Goal: Task Accomplishment & Management: Complete application form

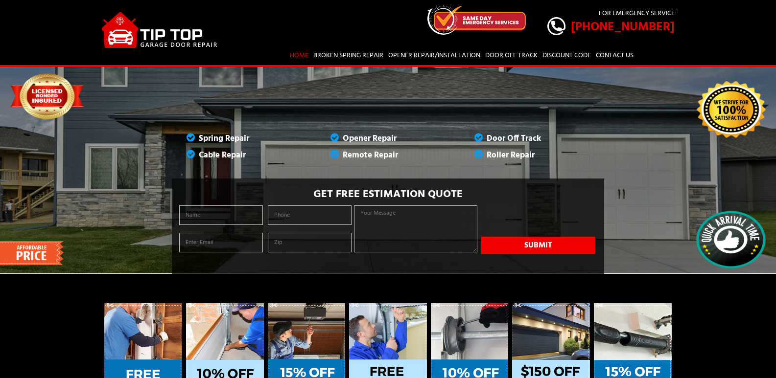
click at [674, 44] on div "For Emergency Service [PHONE_NUMBER] Call us Now : [PHONE_NUMBER] Home (current…" at bounding box center [461, 32] width 440 height 65
click at [635, 55] on link "Contact Us" at bounding box center [614, 55] width 41 height 17
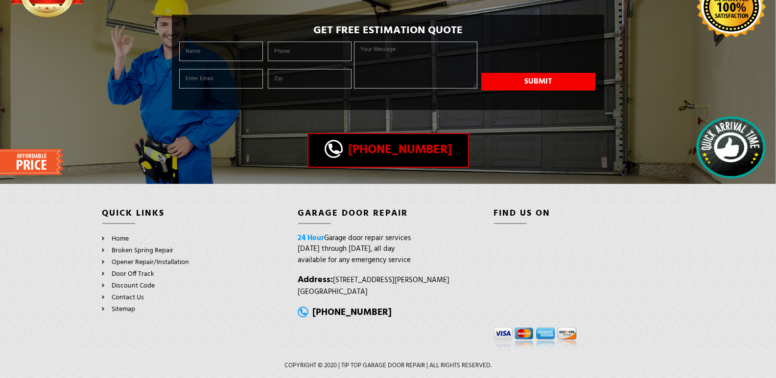
scroll to position [131, 0]
click at [203, 42] on input "text" at bounding box center [221, 52] width 84 height 20
type input "Ross Geddes"
type input "ross@certaprobaltimorepaint.com"
type input "21162"
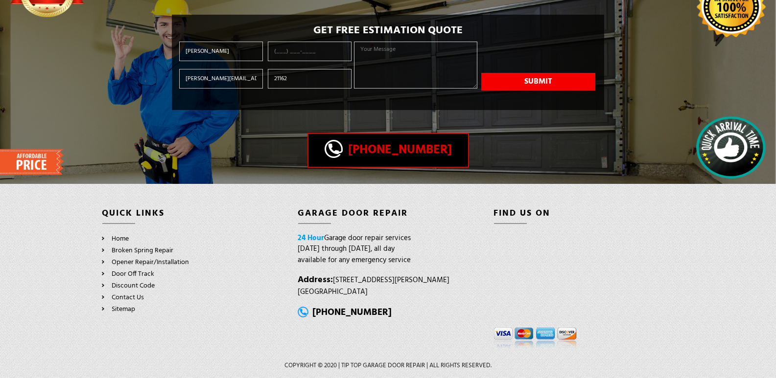
click at [295, 48] on ul "Ross Geddes ross@certaprobaltimorepaint.com 21162" at bounding box center [266, 69] width 178 height 55
click at [301, 42] on input "tel" at bounding box center [310, 52] width 84 height 20
type input "(443) 608-5874"
click at [415, 46] on textarea at bounding box center [415, 65] width 123 height 47
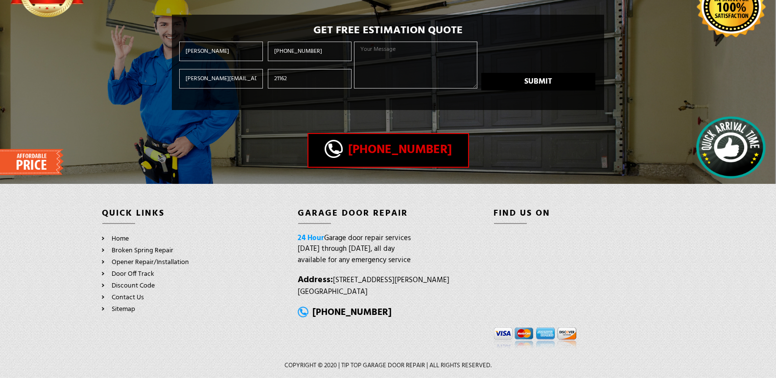
paste textarea "Hello, Thinking about a paint project? CertaPro Painters of Baltimore Central i…"
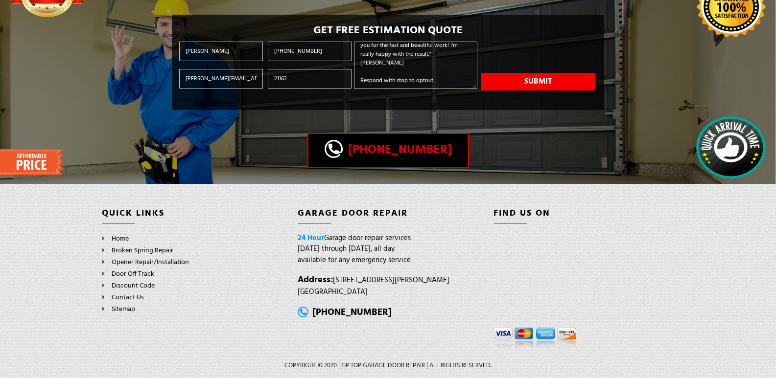
type textarea "Hello, Thinking about a paint project? CertaPro Painters of Baltimore Central i…"
click at [560, 74] on button "Submit" at bounding box center [538, 82] width 114 height 18
